Goal: Information Seeking & Learning: Check status

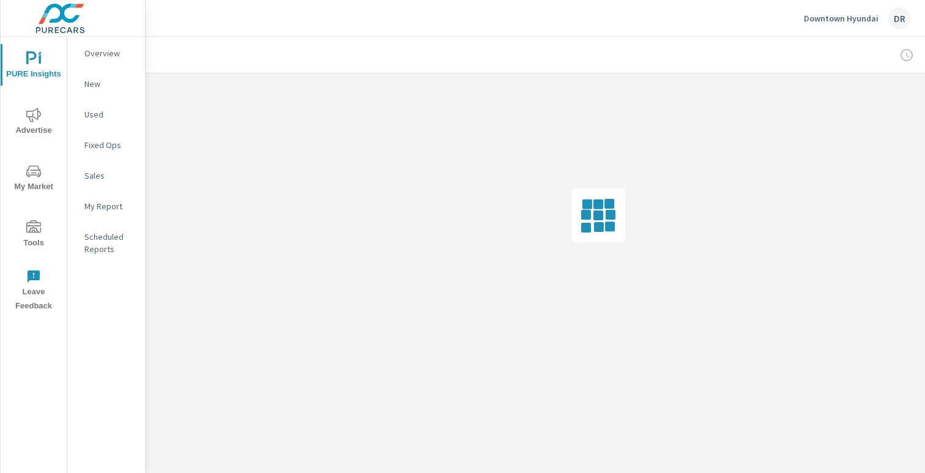
click at [32, 107] on button "Advertise" at bounding box center [34, 121] width 66 height 42
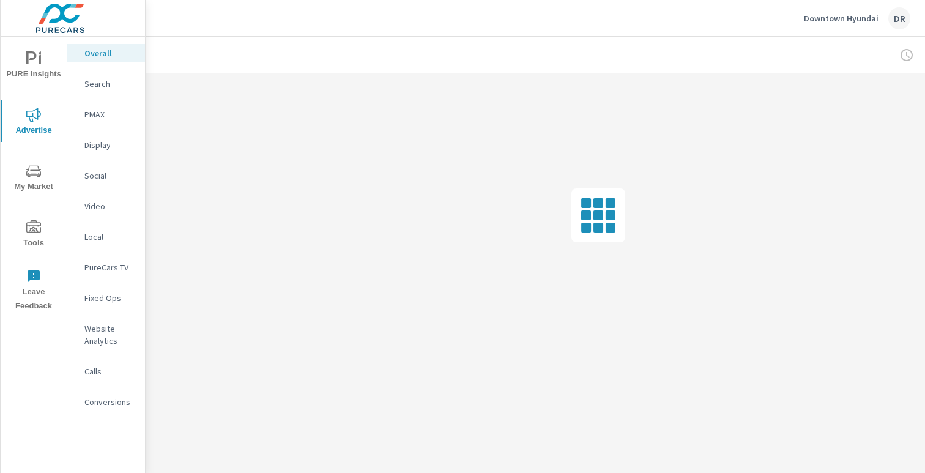
click at [88, 113] on p "PMAX" at bounding box center [109, 114] width 51 height 12
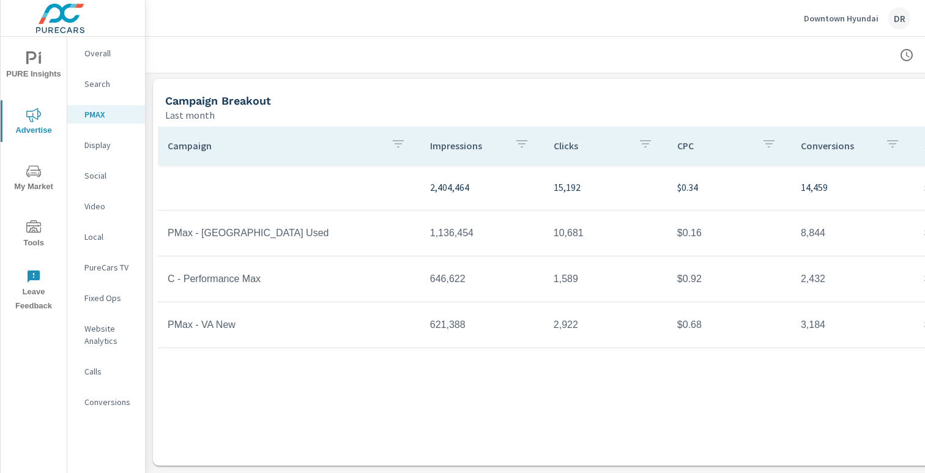
scroll to position [102, 126]
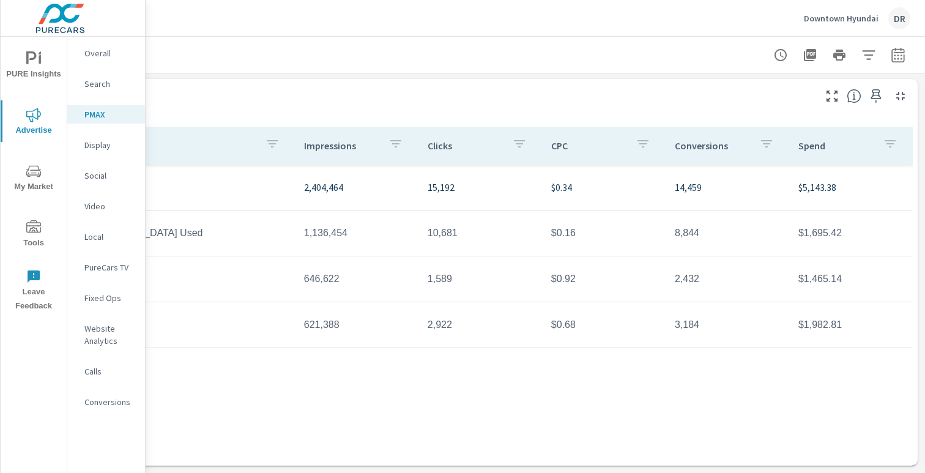
click at [791, 111] on div "Last month" at bounding box center [426, 115] width 774 height 15
click at [892, 53] on icon "button" at bounding box center [898, 55] width 15 height 15
select select "Last month"
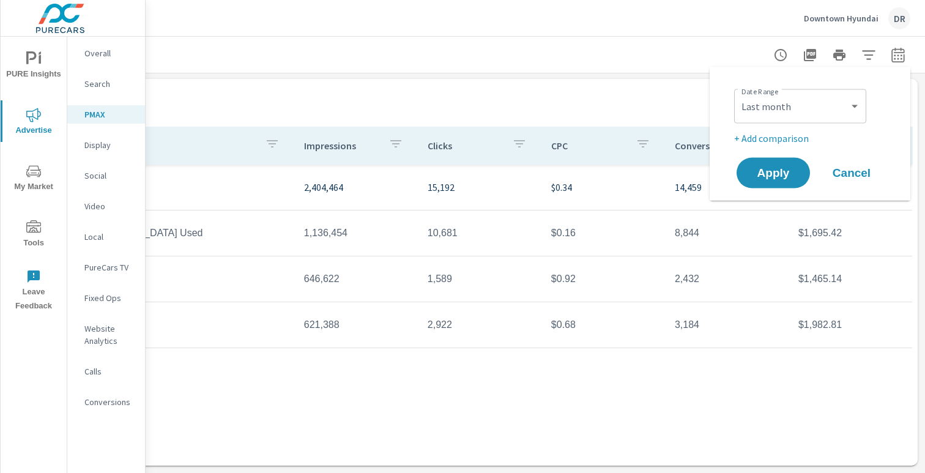
click at [772, 142] on p "+ Add comparison" at bounding box center [812, 138] width 157 height 15
select select "Previous period"
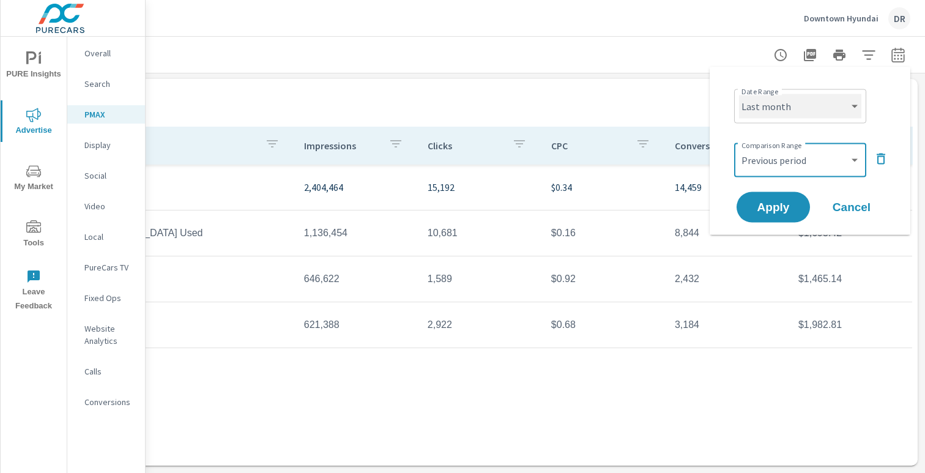
click at [739, 94] on select "Custom [DATE] Last week Last 7 days Last 14 days Last 30 days Last 45 days Last…" at bounding box center [800, 106] width 122 height 24
click option "Last 14 days" at bounding box center [0, 0] width 0 height 0
select select "Last 14 days"
click option "Custom" at bounding box center [0, 0] width 0 height 0
select select "custom"
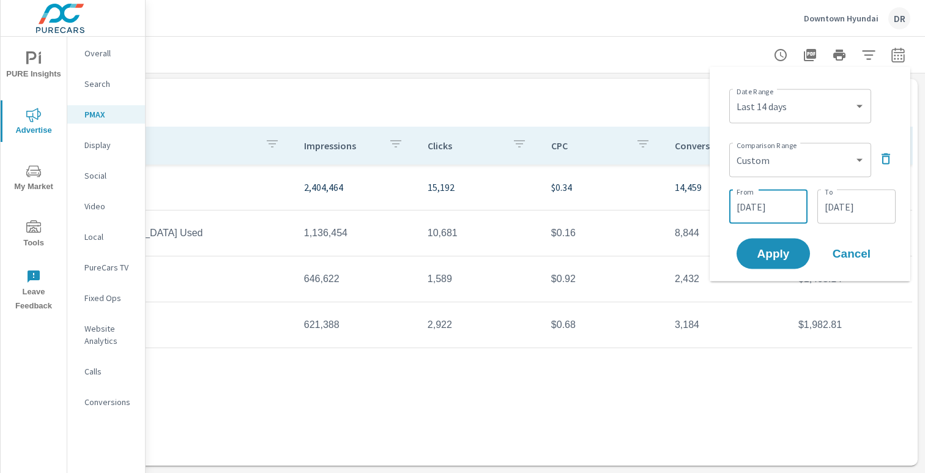
click at [782, 203] on input "[DATE]" at bounding box center [768, 207] width 69 height 24
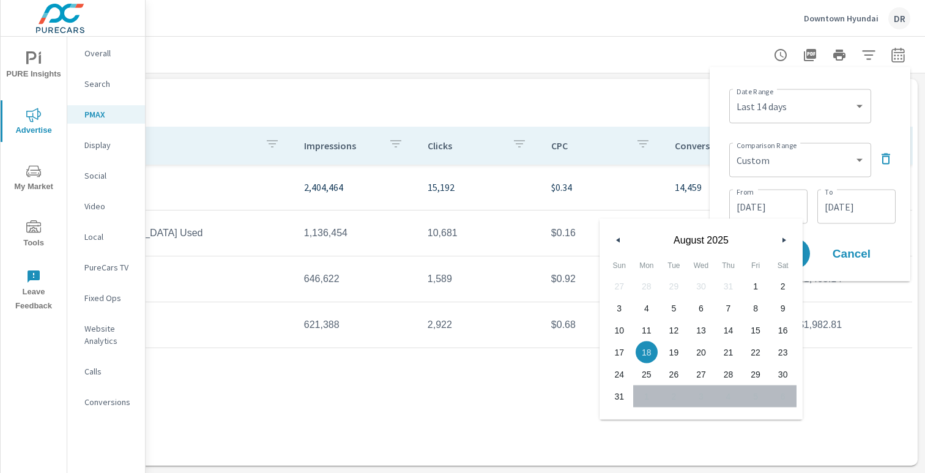
click at [652, 351] on span "18" at bounding box center [647, 353] width 28 height 16
click at [849, 276] on div "Date Range Custom [DATE] Last week Last 7 days Last 14 days Last 30 days Last 4…" at bounding box center [810, 174] width 201 height 214
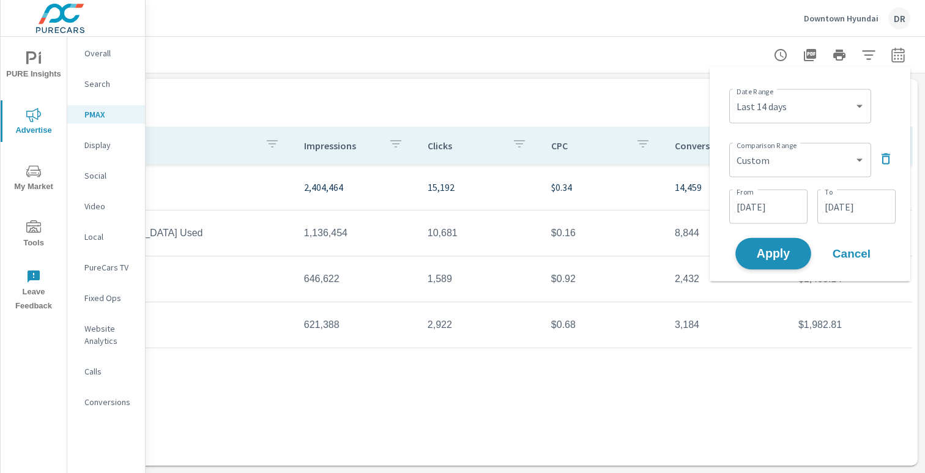
click at [785, 262] on button "Apply" at bounding box center [774, 254] width 76 height 32
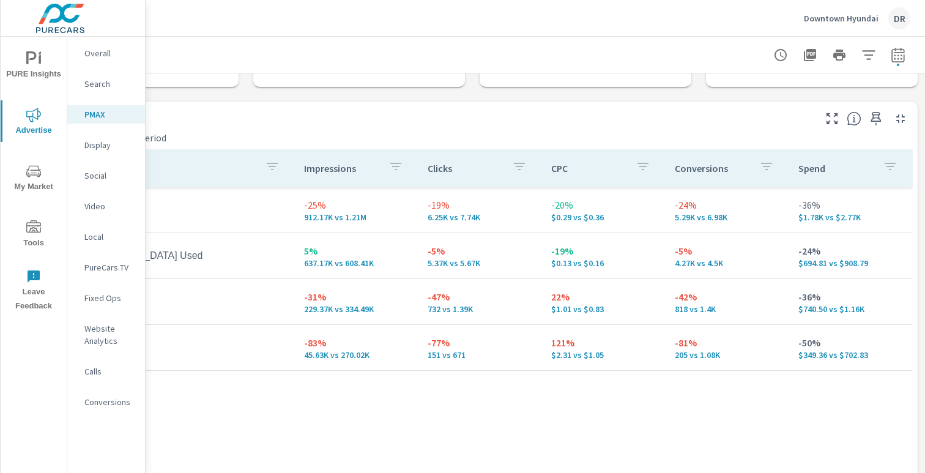
scroll to position [110, 0]
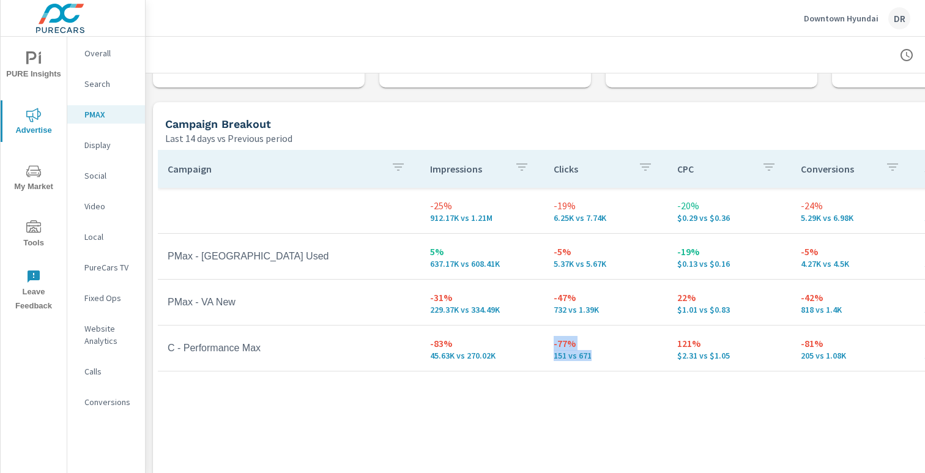
drag, startPoint x: 597, startPoint y: 356, endPoint x: 541, endPoint y: 360, distance: 55.9
click at [542, 359] on tr "C - Performance Max -83% 45.63K vs 270.02K -77% 151 vs 671 121% $2.31 vs $1.05 …" at bounding box center [598, 349] width 881 height 46
click at [552, 356] on td "-77% 151 vs 671" at bounding box center [606, 348] width 124 height 44
drag, startPoint x: 554, startPoint y: 356, endPoint x: 593, endPoint y: 356, distance: 39.2
click at [593, 356] on td "-77% 151 vs 671" at bounding box center [606, 348] width 124 height 44
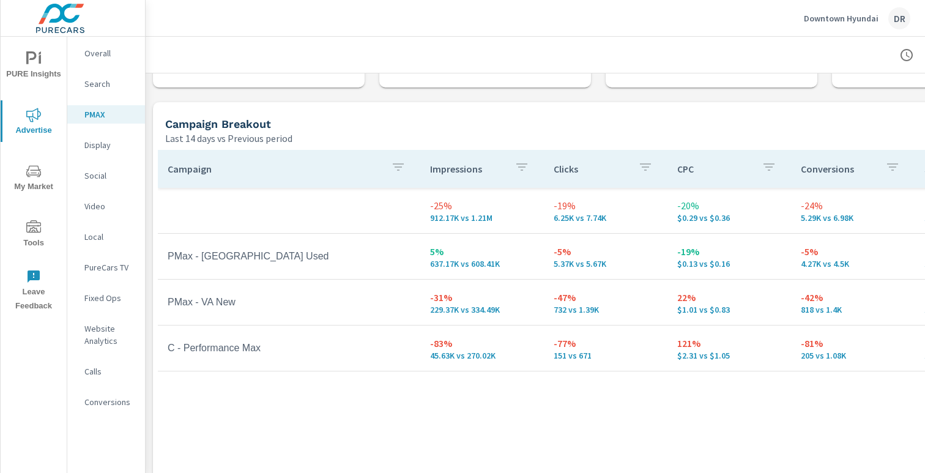
click at [593, 356] on p "151 vs 671" at bounding box center [606, 356] width 104 height 10
click at [95, 163] on nav "Overall Search PMAX Display Social Video Local PureCars TV Fixed Ops Website An…" at bounding box center [106, 233] width 78 height 392
click at [94, 166] on nav "Overall Search PMAX Display Social Video Local PureCars TV Fixed Ops Website An…" at bounding box center [106, 233] width 78 height 392
click at [94, 175] on p "Social" at bounding box center [109, 176] width 51 height 12
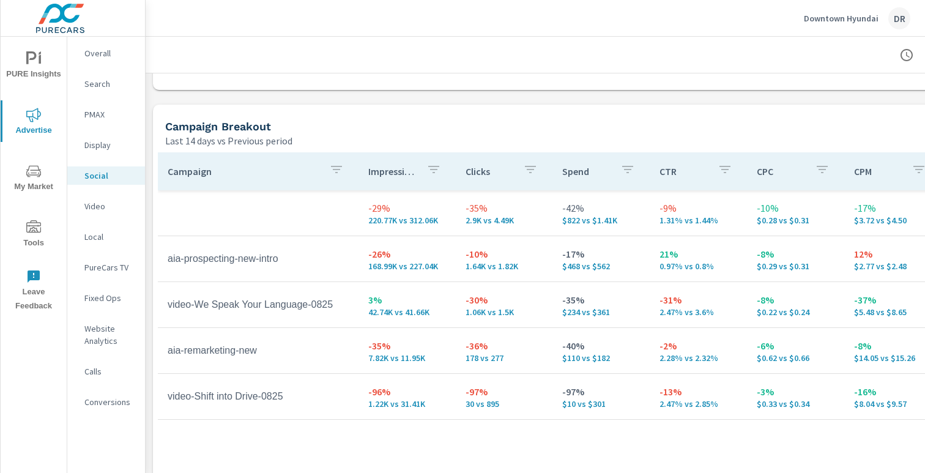
scroll to position [501, 126]
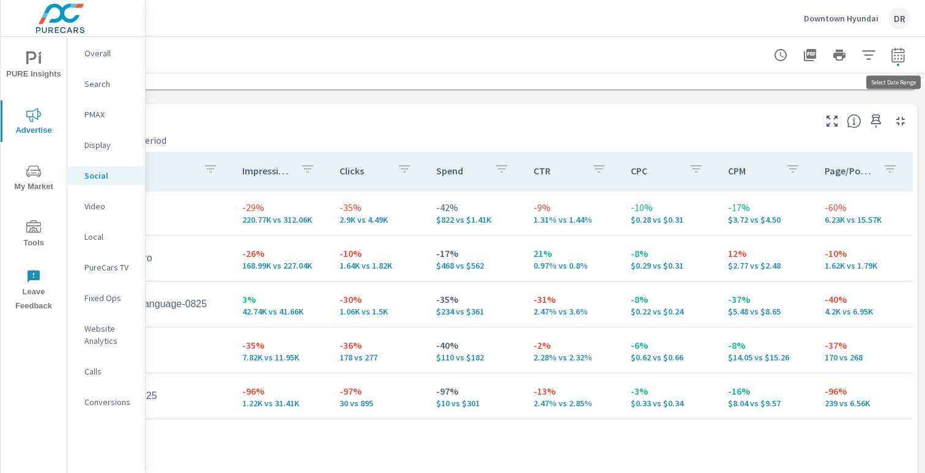
click at [898, 60] on icon "button" at bounding box center [898, 55] width 15 height 15
select select "Last 14 days"
select select "Previous period"
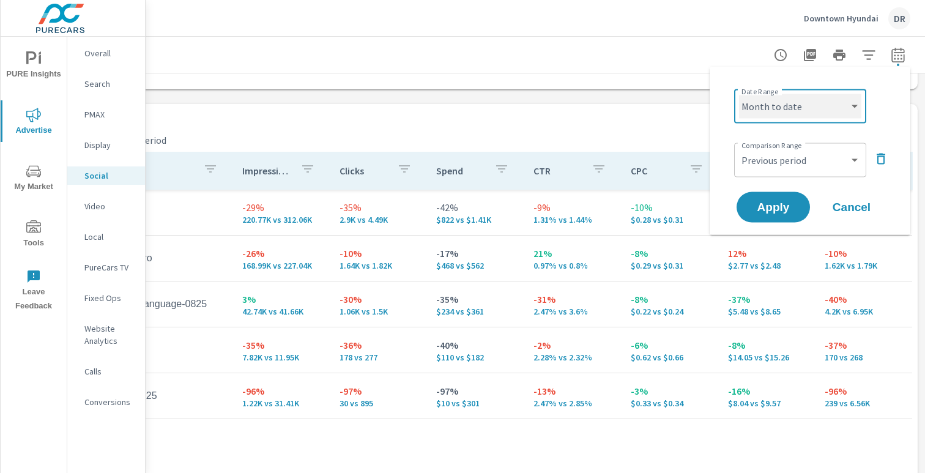
click option "Month to date" at bounding box center [0, 0] width 0 height 0
select select "Month to date"
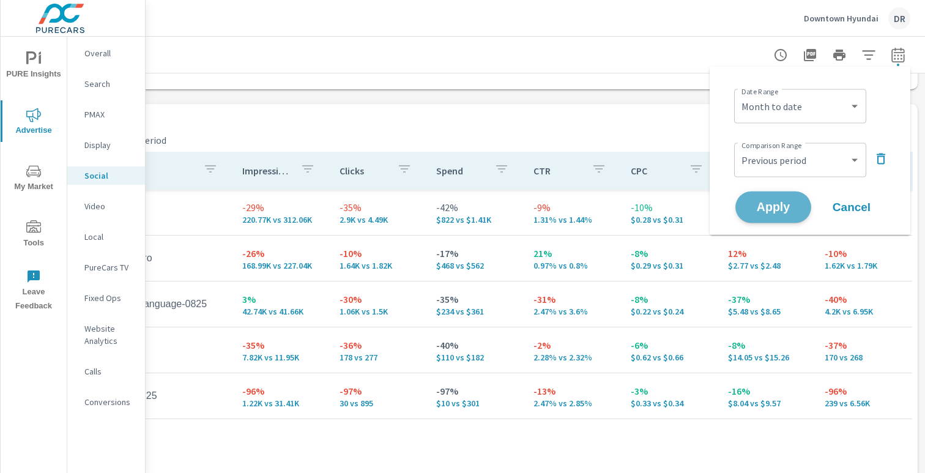
click at [787, 209] on span "Apply" at bounding box center [774, 207] width 50 height 12
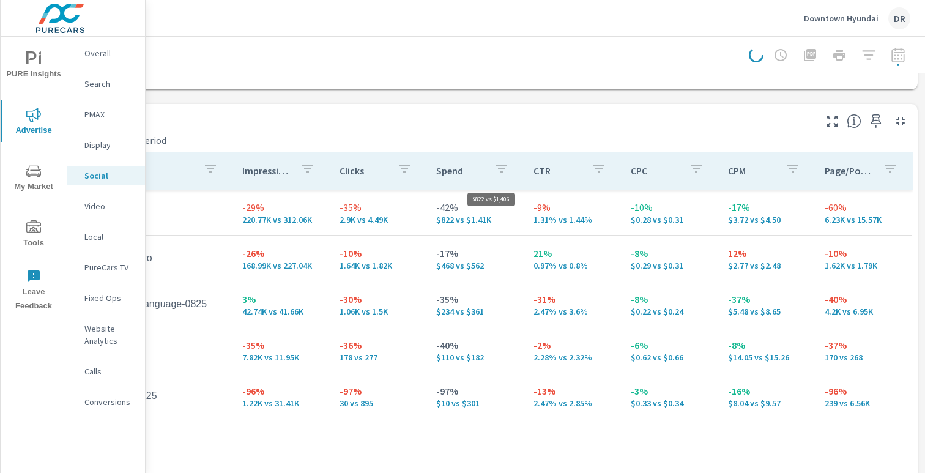
scroll to position [501, 0]
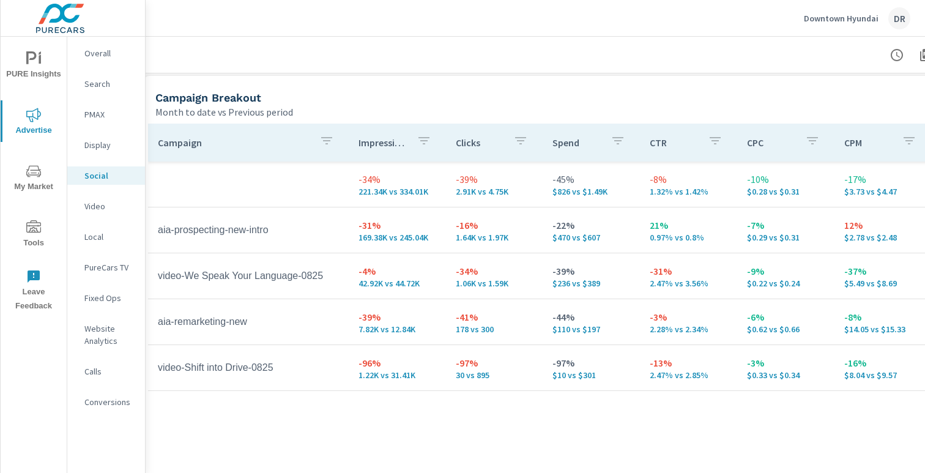
scroll to position [529, 0]
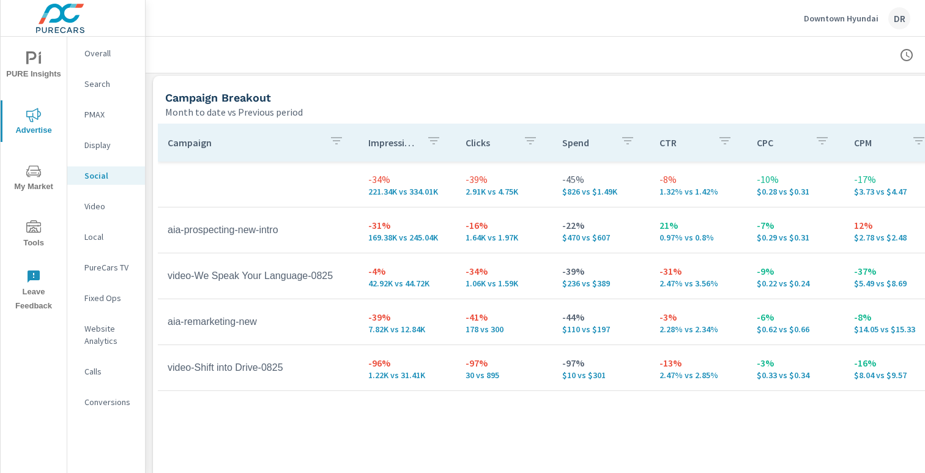
click at [94, 114] on p "PMAX" at bounding box center [109, 114] width 51 height 12
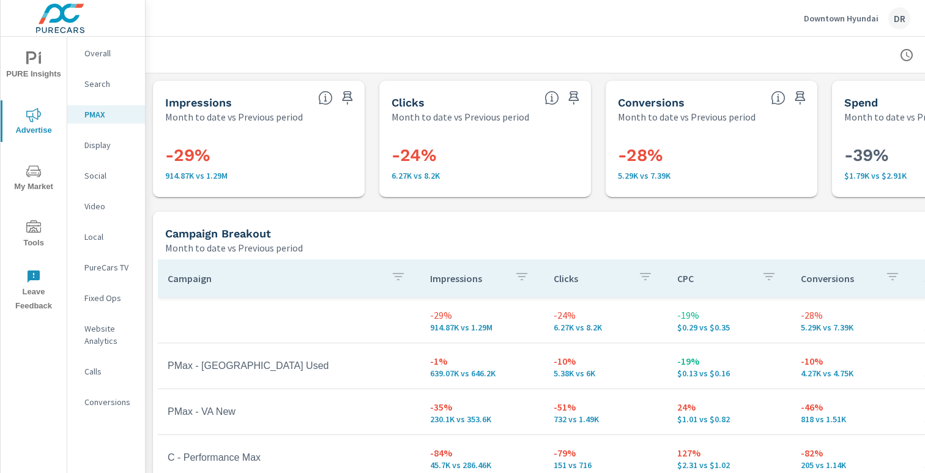
click at [94, 89] on p "Search" at bounding box center [109, 84] width 51 height 12
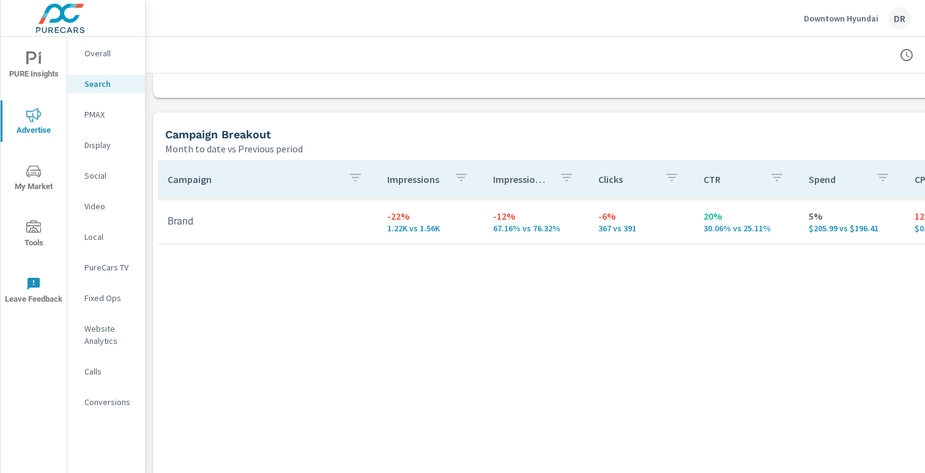
scroll to position [0, 109]
